Goal: Transaction & Acquisition: Obtain resource

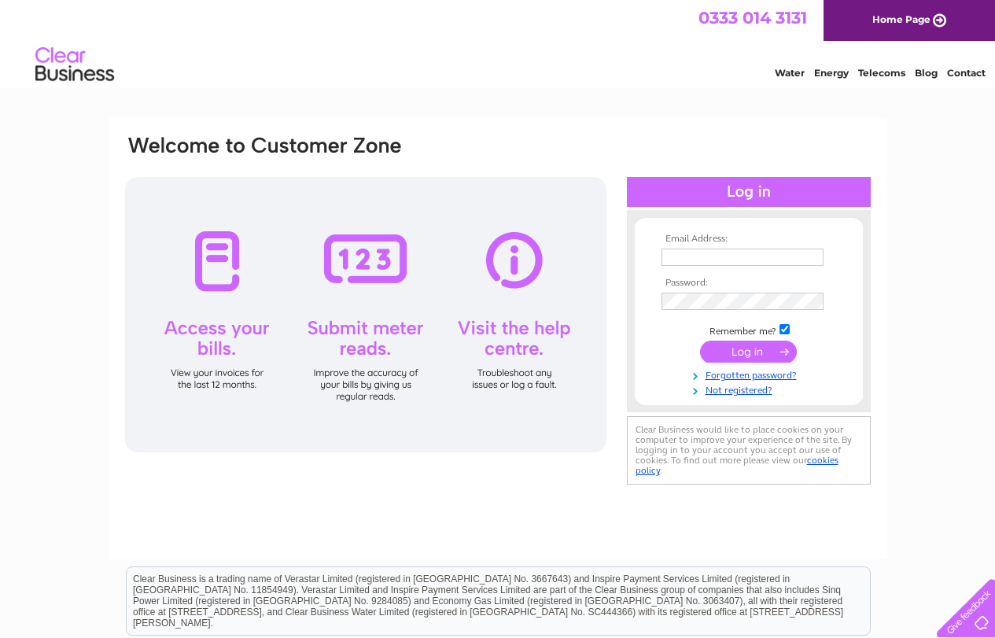
type input "[EMAIL_ADDRESS][DOMAIN_NAME]"
click at [755, 357] on input "submit" at bounding box center [748, 352] width 97 height 22
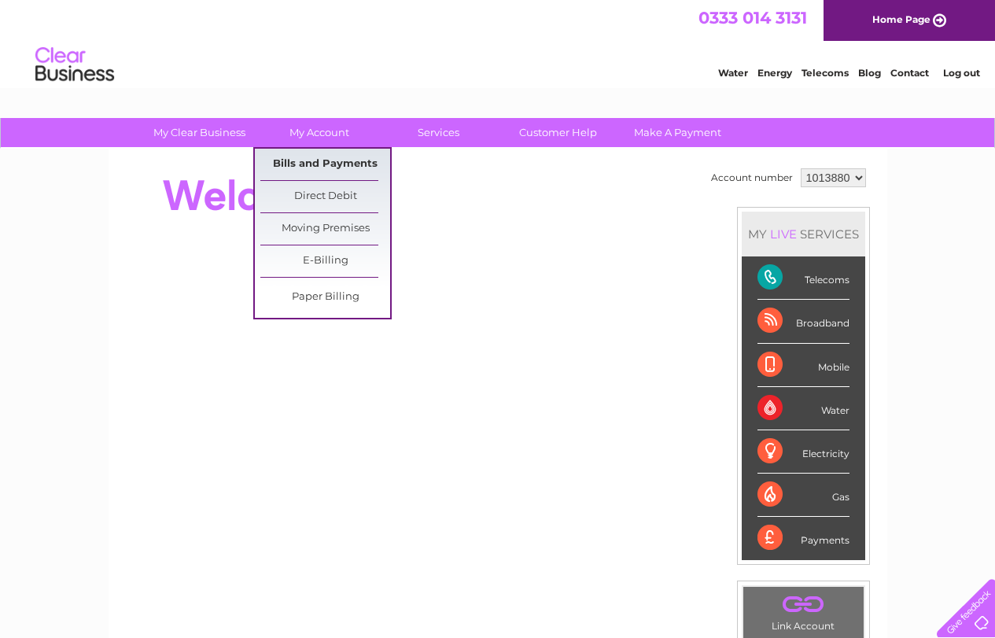
click at [323, 163] on link "Bills and Payments" at bounding box center [325, 164] width 130 height 31
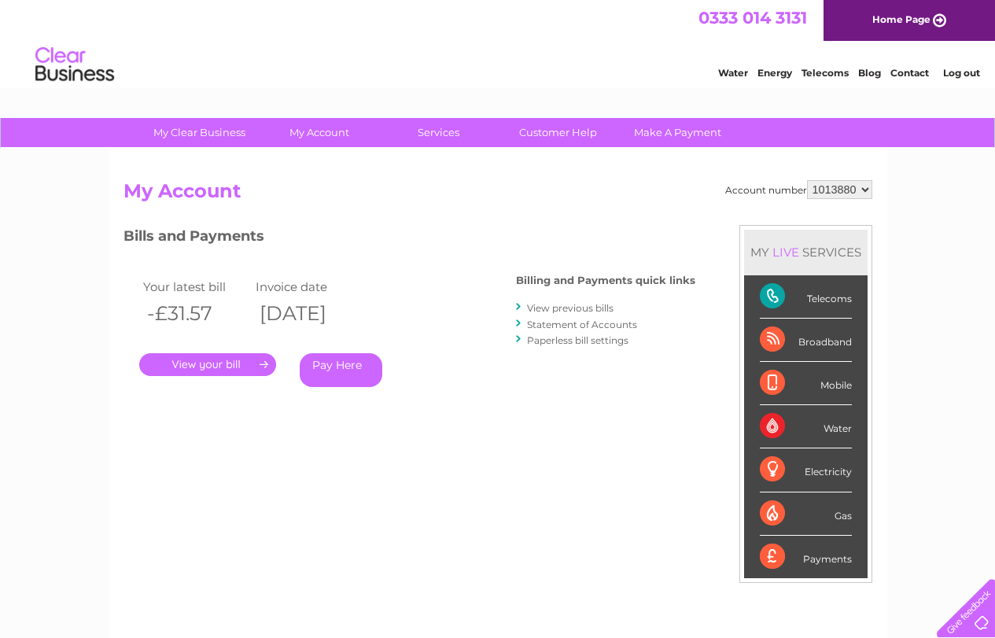
click at [236, 361] on link "." at bounding box center [207, 364] width 137 height 23
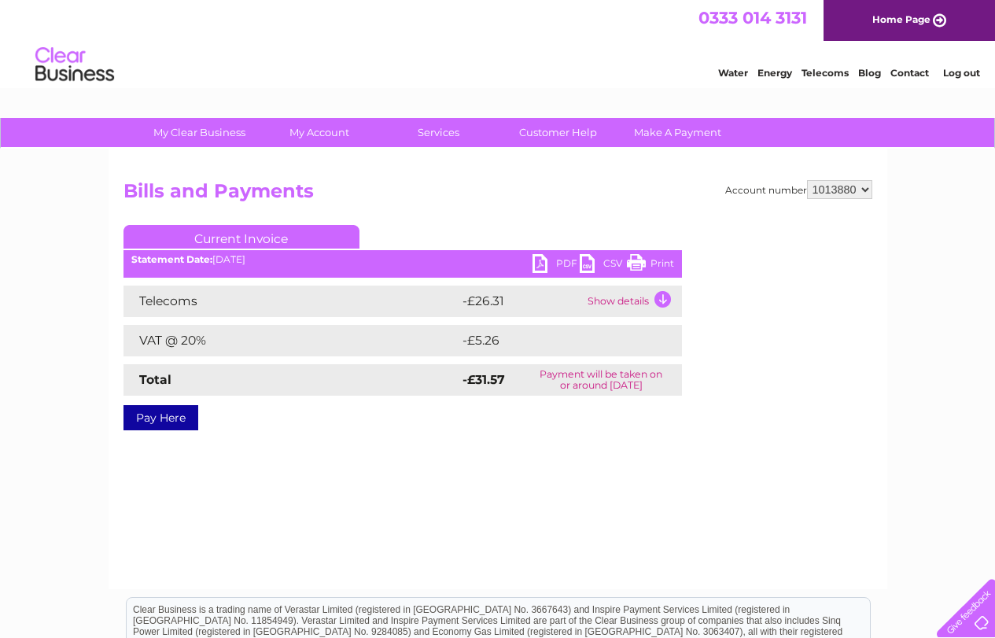
click at [607, 301] on td "Show details" at bounding box center [633, 301] width 98 height 31
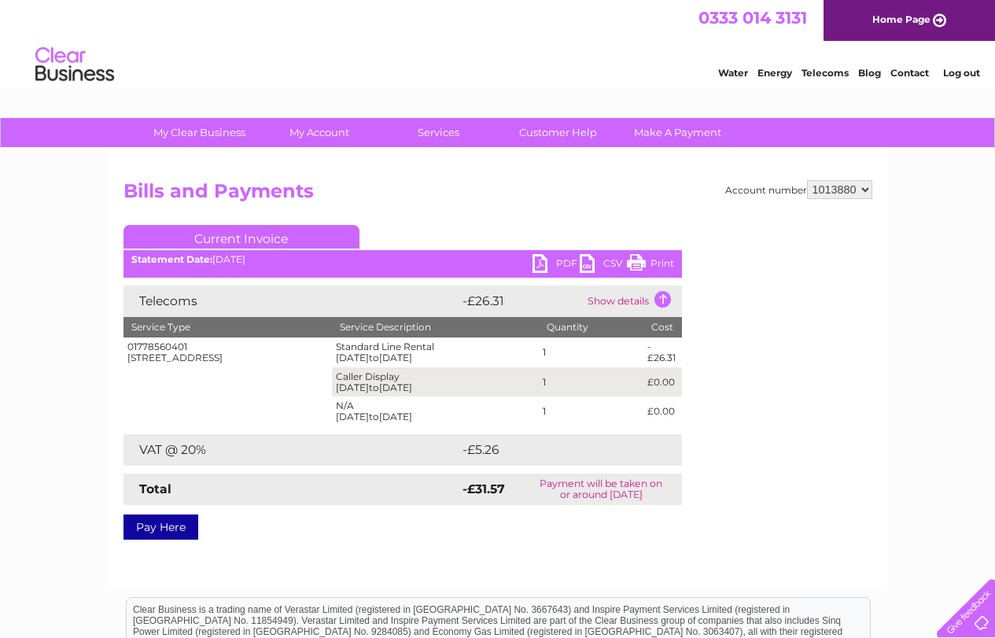
click at [546, 266] on link "PDF" at bounding box center [556, 265] width 47 height 23
